Goal: Task Accomplishment & Management: Use online tool/utility

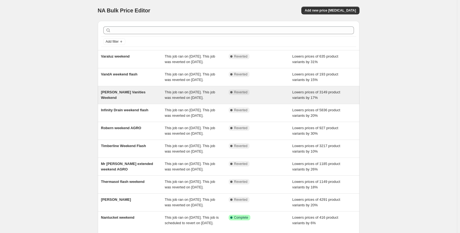
click at [173, 100] on span "This job ran on [DATE]. This job was reverted on [DATE]." at bounding box center [190, 95] width 50 height 10
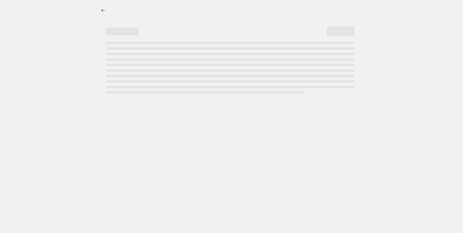
select select "percentage"
select select "no_change"
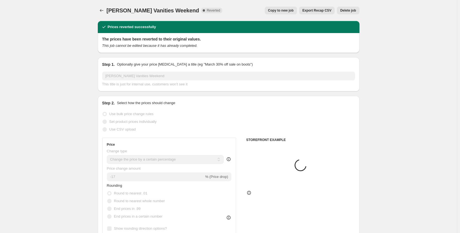
select select "collection"
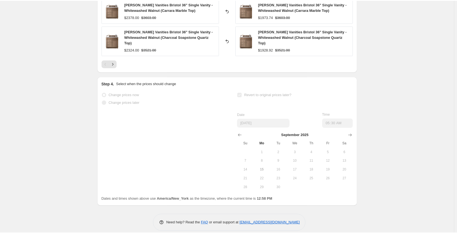
scroll to position [518, 0]
